Goal: Information Seeking & Learning: Learn about a topic

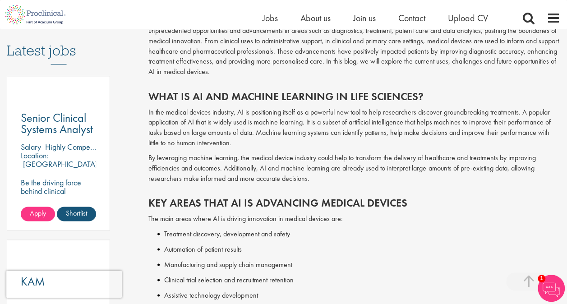
scroll to position [496, 0]
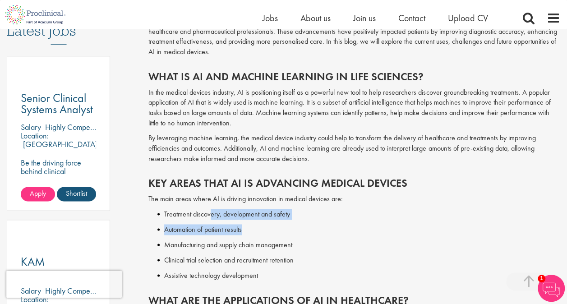
drag, startPoint x: 212, startPoint y: 212, endPoint x: 294, endPoint y: 227, distance: 83.9
click at [294, 227] on div "Key Areas That AI Is Advancing Medical Devices The main areas where AI is drivi…" at bounding box center [355, 226] width 426 height 117
click at [185, 246] on li "Manufacturing and supply chain management" at bounding box center [358, 245] width 403 height 11
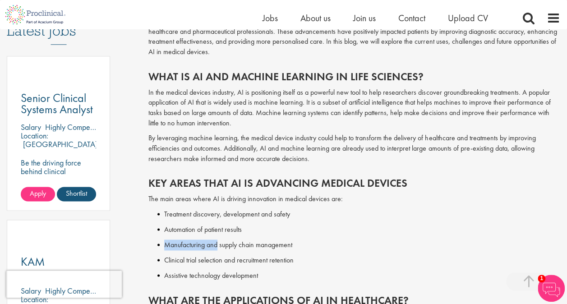
drag, startPoint x: 185, startPoint y: 246, endPoint x: 213, endPoint y: 246, distance: 27.5
click at [213, 246] on li "Manufacturing and supply chain management" at bounding box center [358, 245] width 403 height 11
drag, startPoint x: 213, startPoint y: 246, endPoint x: 224, endPoint y: 257, distance: 15.3
click at [224, 257] on li "Clinical trial selection and recruitment retention" at bounding box center [358, 260] width 403 height 11
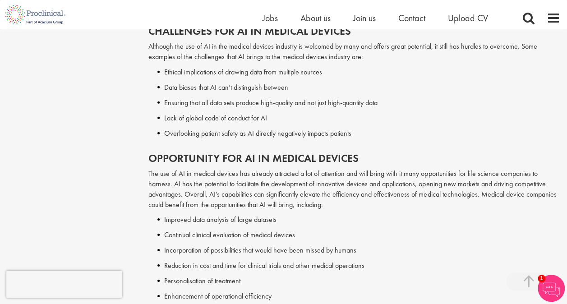
scroll to position [1354, 0]
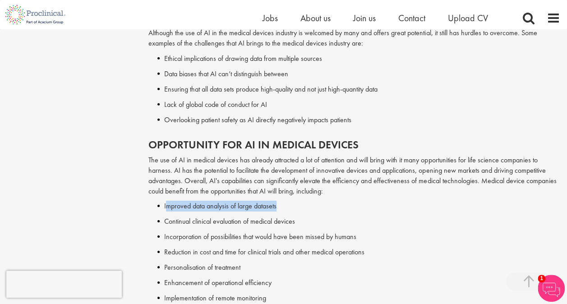
drag, startPoint x: 166, startPoint y: 197, endPoint x: 342, endPoint y: 198, distance: 175.6
click at [342, 201] on li "Improved data analysis of large datasets" at bounding box center [358, 206] width 403 height 11
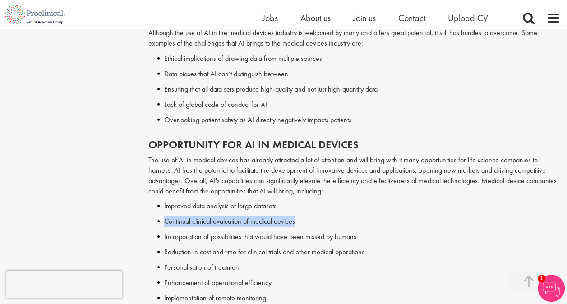
drag, startPoint x: 163, startPoint y: 217, endPoint x: 306, endPoint y: 210, distance: 142.7
click at [306, 216] on li "Continual clinical evaluation of medical devices" at bounding box center [358, 221] width 403 height 11
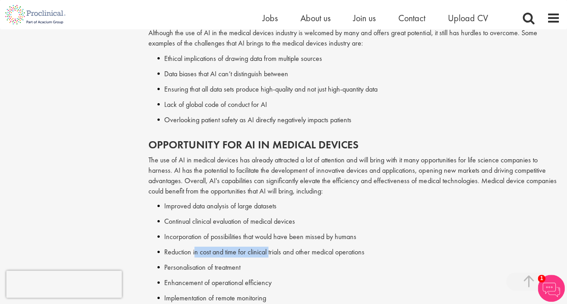
drag, startPoint x: 196, startPoint y: 243, endPoint x: 269, endPoint y: 240, distance: 72.7
click at [269, 247] on li "Reduction in cost and time for clinical trials and other medical operations" at bounding box center [358, 252] width 403 height 11
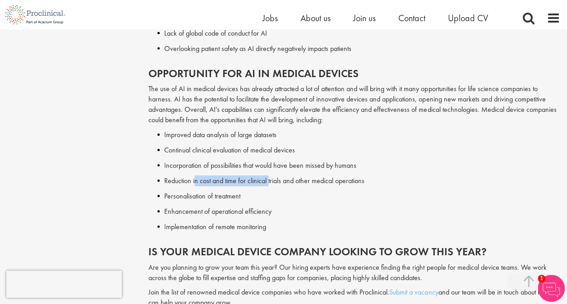
scroll to position [1444, 0]
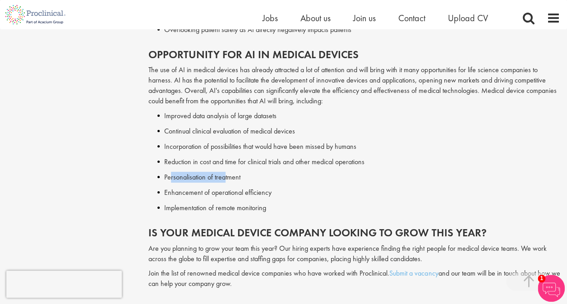
drag, startPoint x: 171, startPoint y: 170, endPoint x: 226, endPoint y: 170, distance: 55.1
click at [226, 172] on li "Personalisation of treatment" at bounding box center [358, 177] width 403 height 11
drag, startPoint x: 226, startPoint y: 170, endPoint x: 251, endPoint y: 184, distance: 28.7
click at [251, 187] on li "Enhancement of operational efficiency" at bounding box center [358, 192] width 403 height 11
drag, startPoint x: 176, startPoint y: 199, endPoint x: 256, endPoint y: 196, distance: 79.5
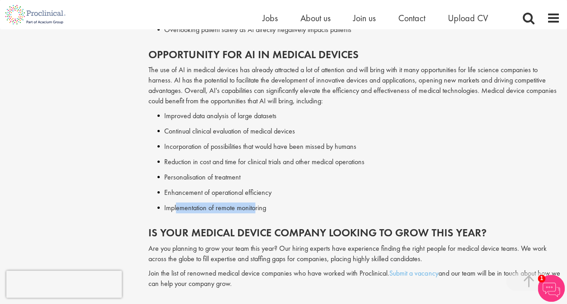
click at [256, 203] on li "Implementation of remote monitoring" at bounding box center [358, 208] width 403 height 11
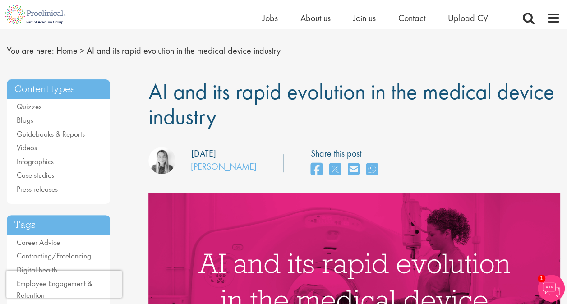
scroll to position [0, 0]
